Goal: Transaction & Acquisition: Obtain resource

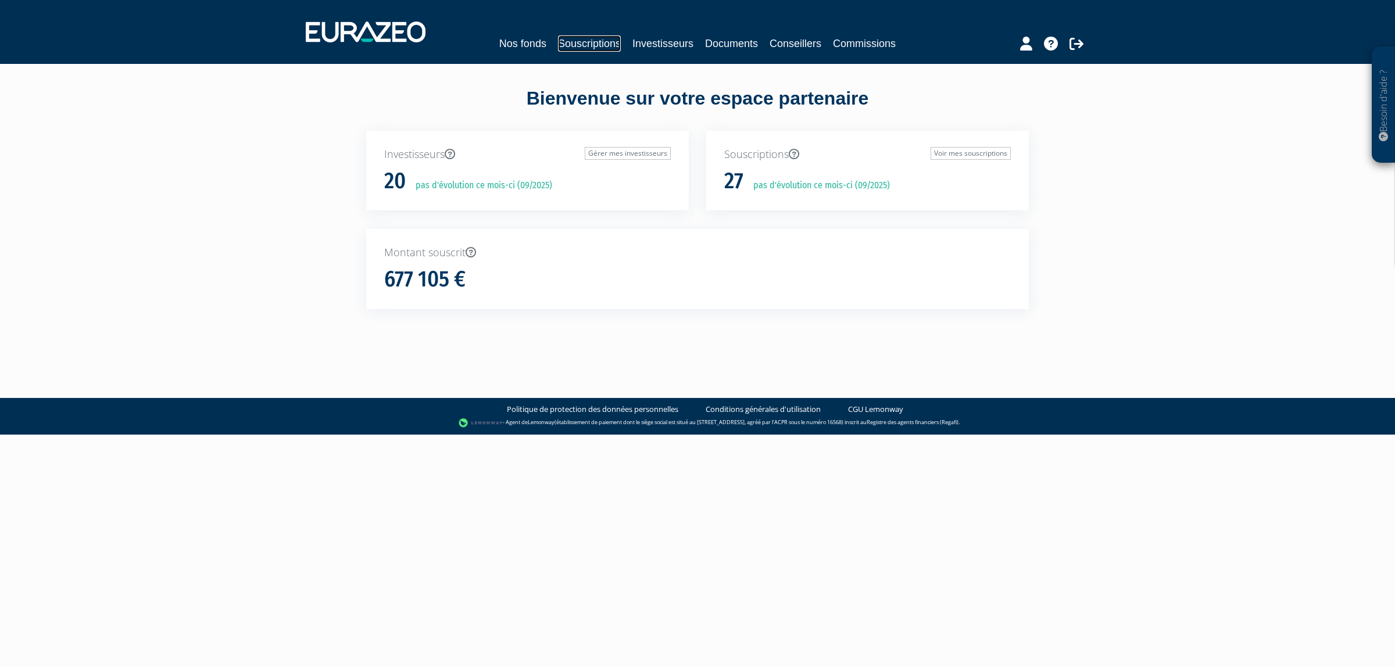
click at [611, 42] on link "Souscriptions" at bounding box center [589, 43] width 63 height 16
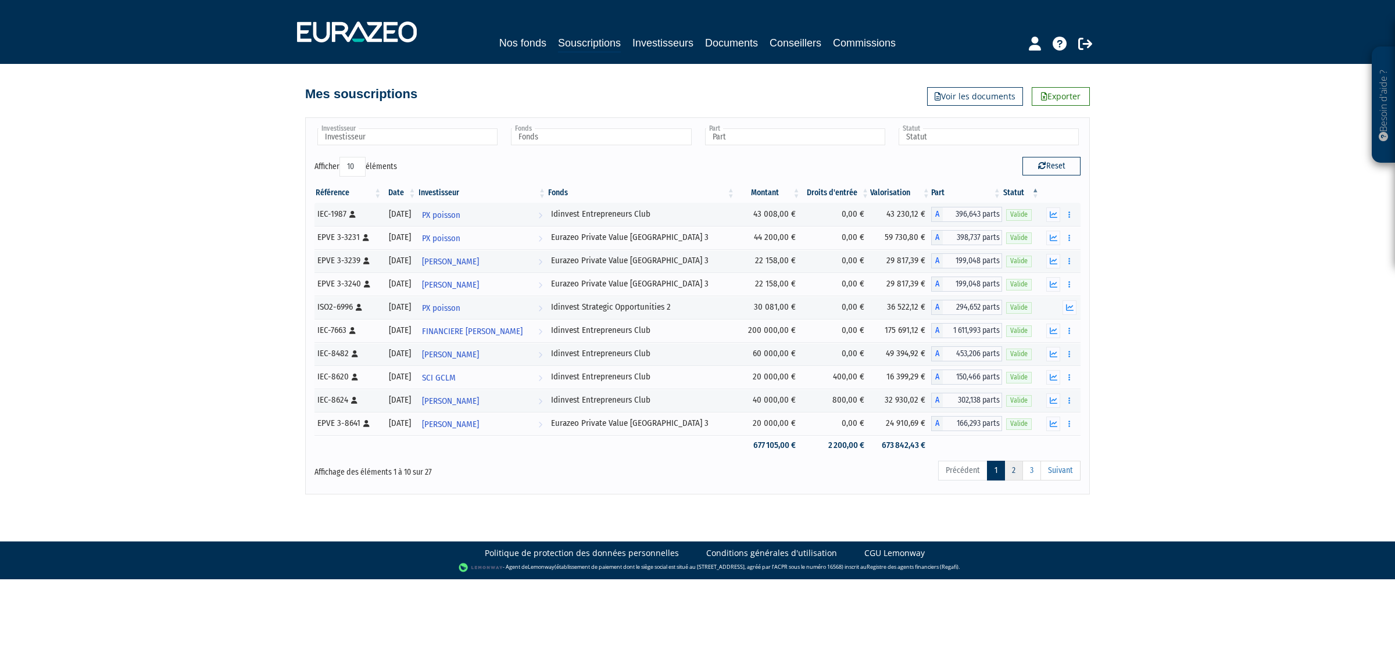
click at [1019, 478] on link "2" at bounding box center [1014, 471] width 19 height 20
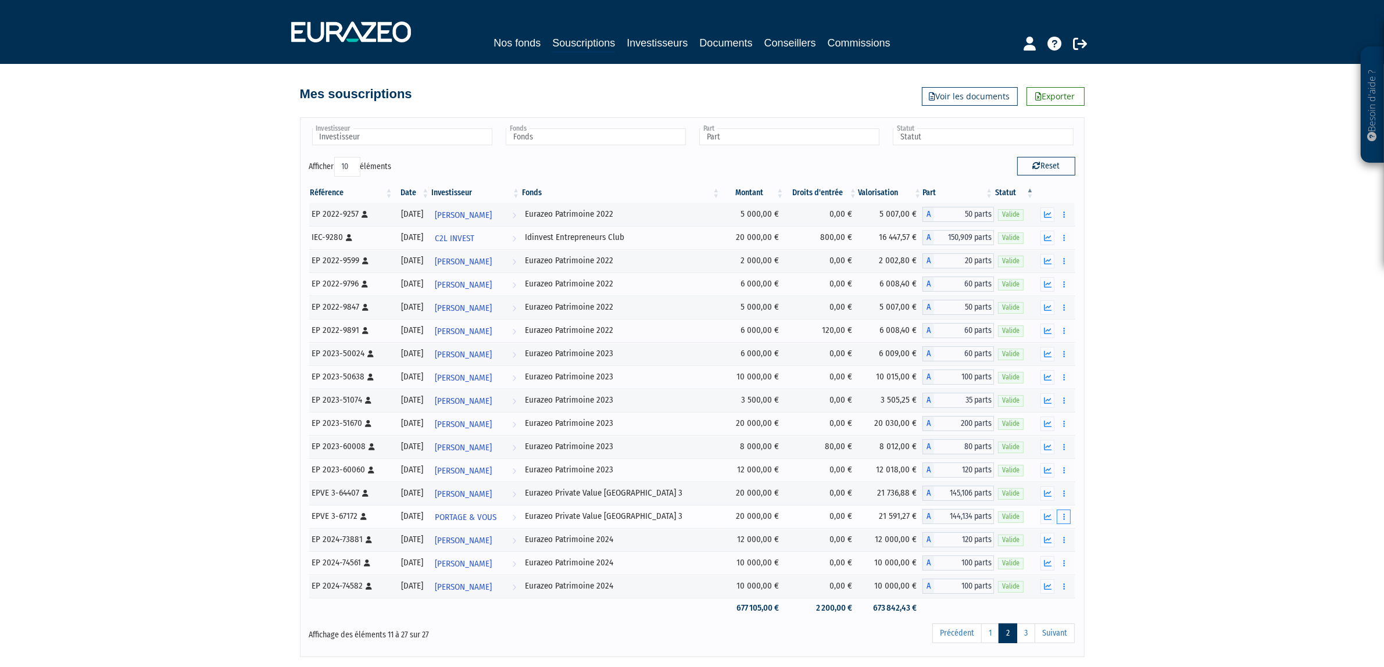
click at [1069, 521] on button "button" at bounding box center [1064, 517] width 14 height 15
click at [1033, 580] on link "Historique de rachat(s)" at bounding box center [1019, 581] width 96 height 19
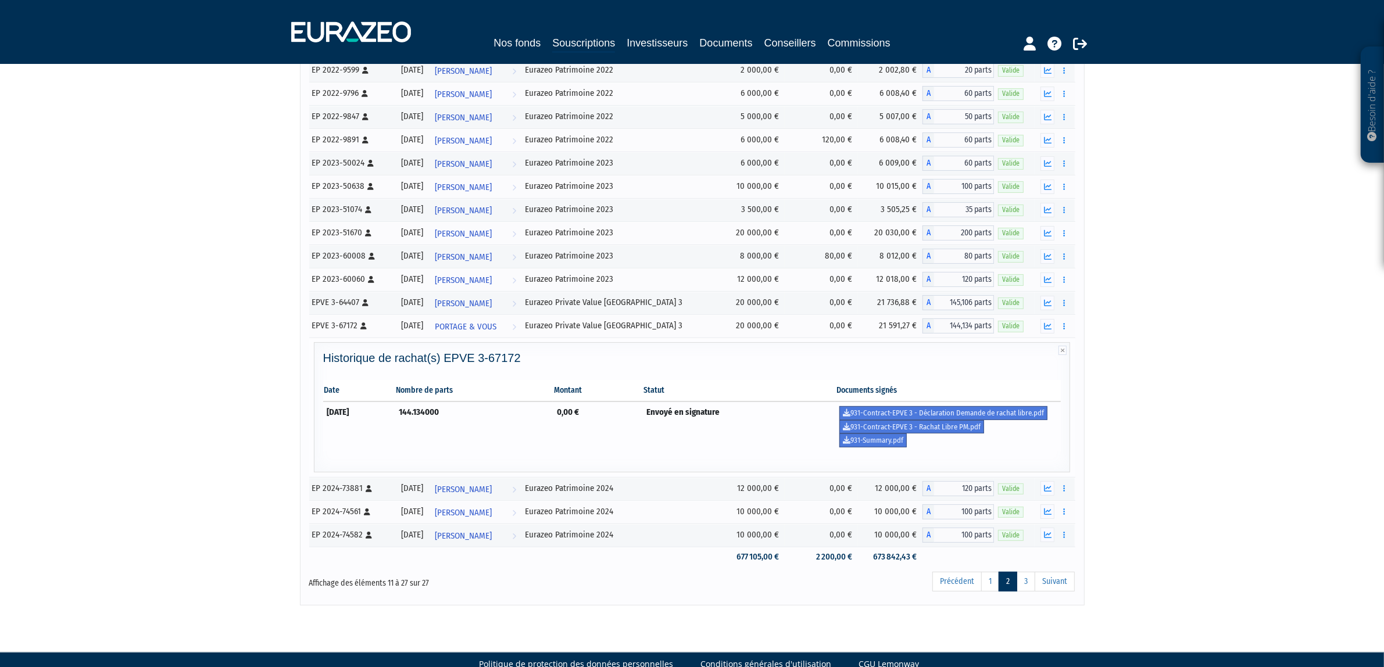
scroll to position [210, 0]
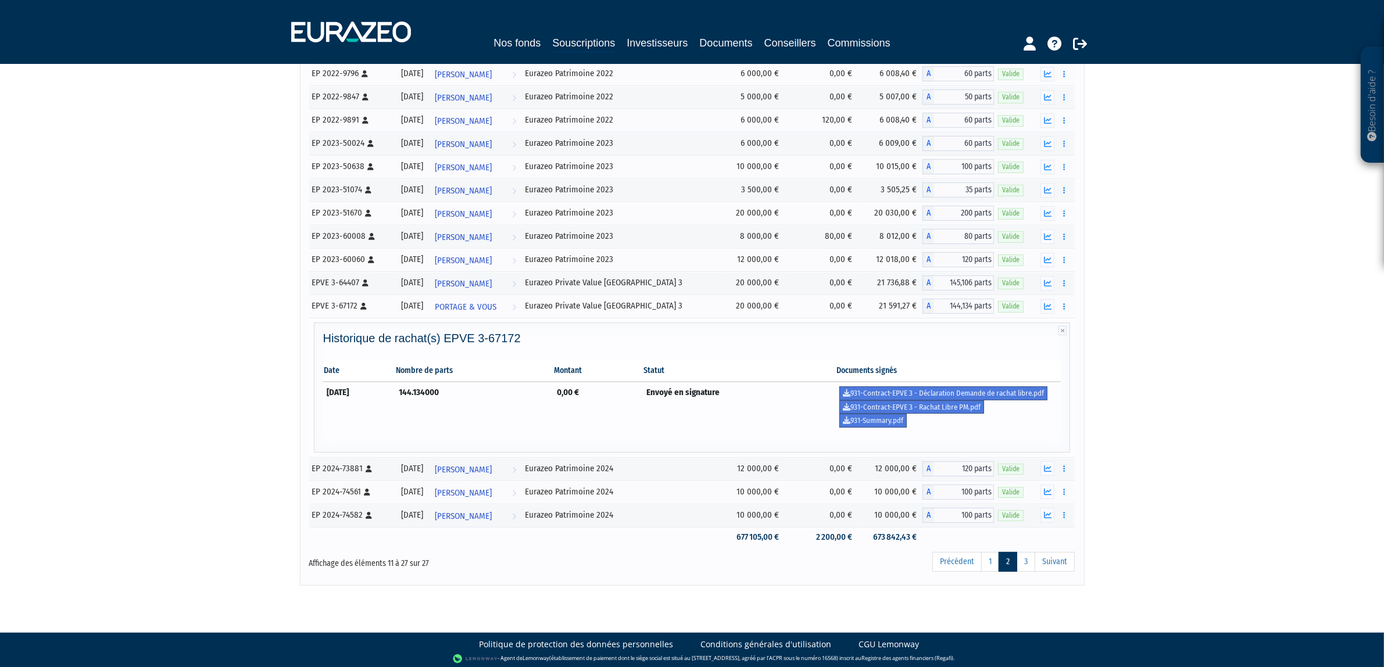
click at [638, 424] on td "0,00 €" at bounding box center [598, 407] width 90 height 50
click at [851, 424] on icon at bounding box center [847, 421] width 8 height 8
click at [909, 392] on link "931-Contract-EPVE 3 - Déclaration Demande de rachat libre.pdf" at bounding box center [943, 394] width 208 height 14
click at [948, 408] on link "931-Contract-EPVE 3 - Rachat Libre PM.pdf" at bounding box center [911, 408] width 145 height 14
